Goal: Navigation & Orientation: Find specific page/section

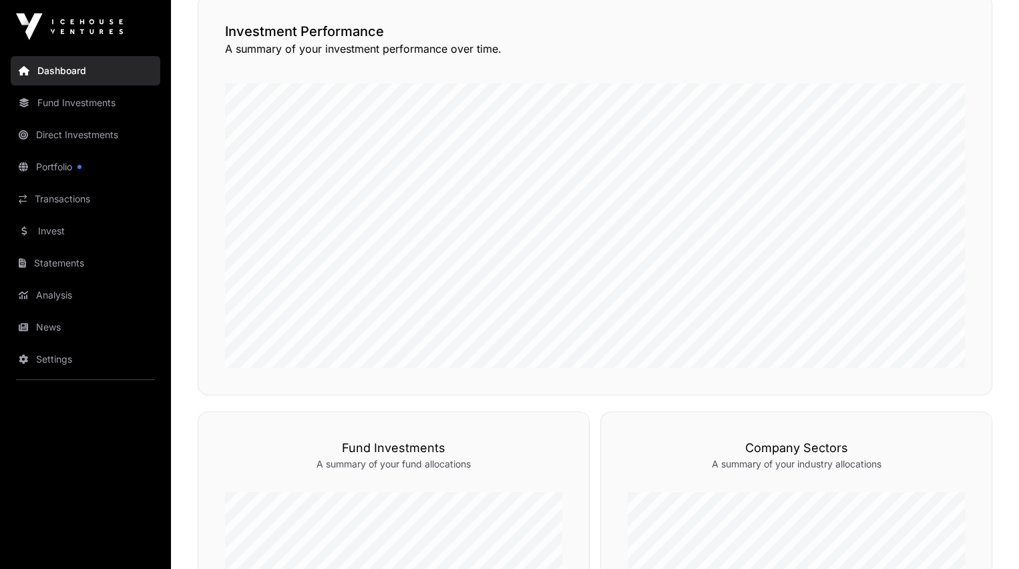
scroll to position [337, 0]
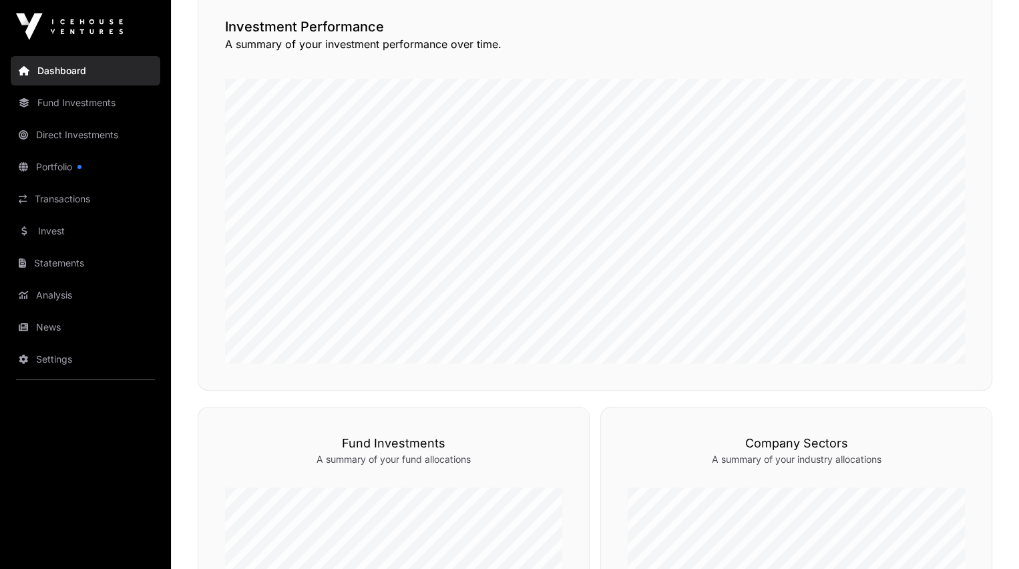
click at [49, 327] on link "News" at bounding box center [86, 327] width 150 height 29
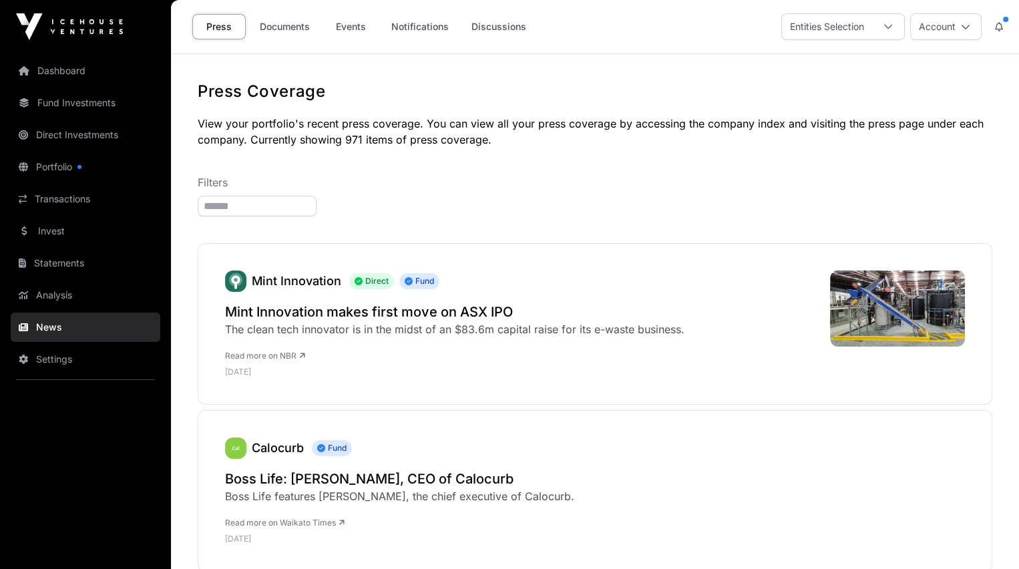
click at [283, 27] on link "Documents" at bounding box center [284, 26] width 67 height 25
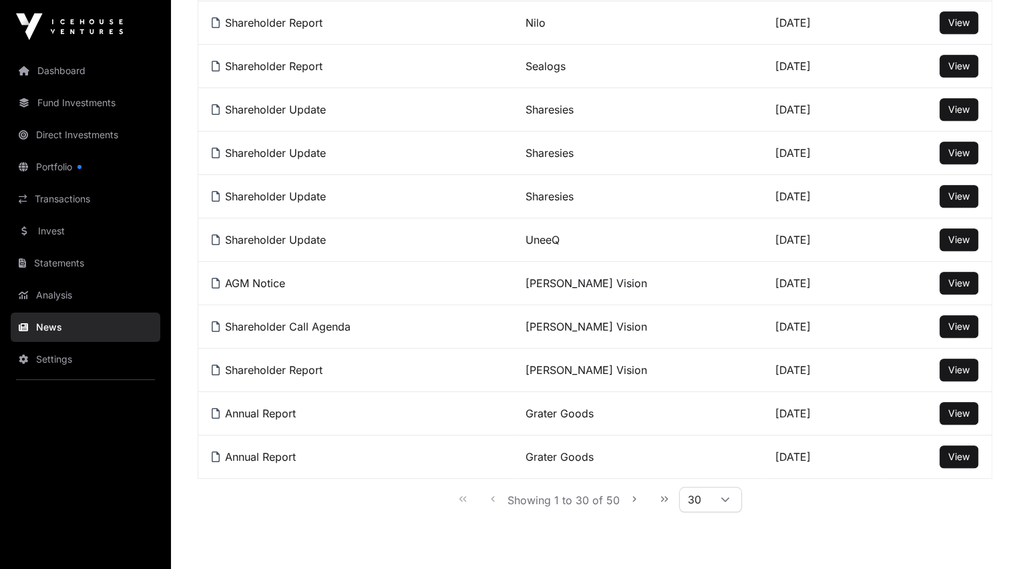
scroll to position [1084, 0]
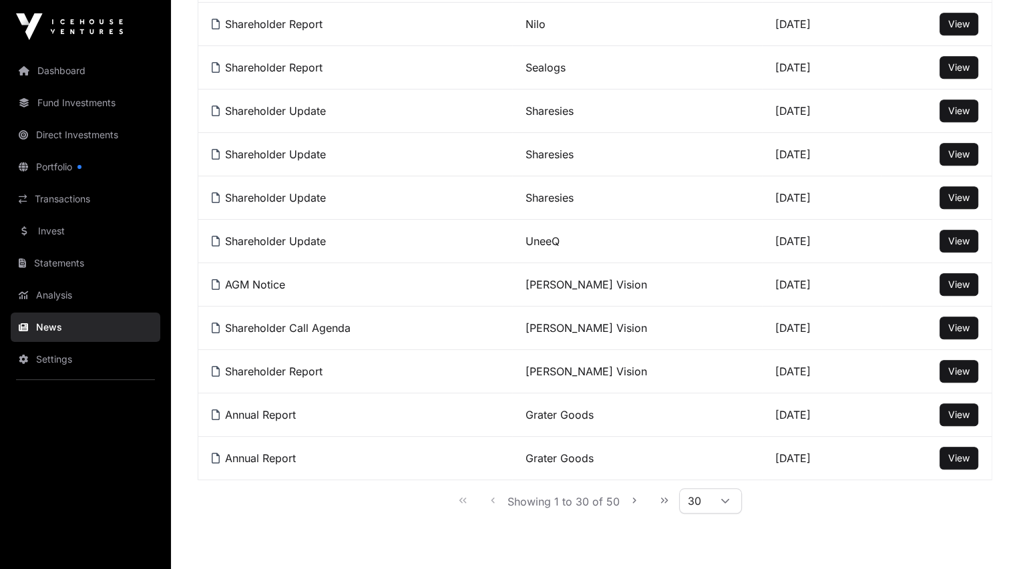
click at [61, 102] on link "Fund Investments" at bounding box center [86, 102] width 150 height 29
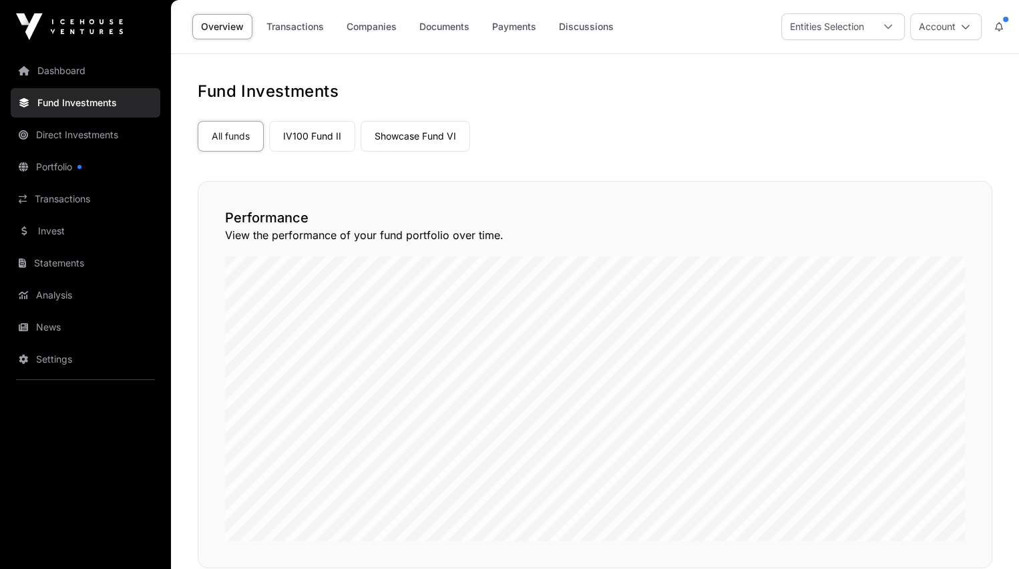
click at [295, 25] on link "Transactions" at bounding box center [295, 26] width 75 height 25
